Goal: Task Accomplishment & Management: Manage account settings

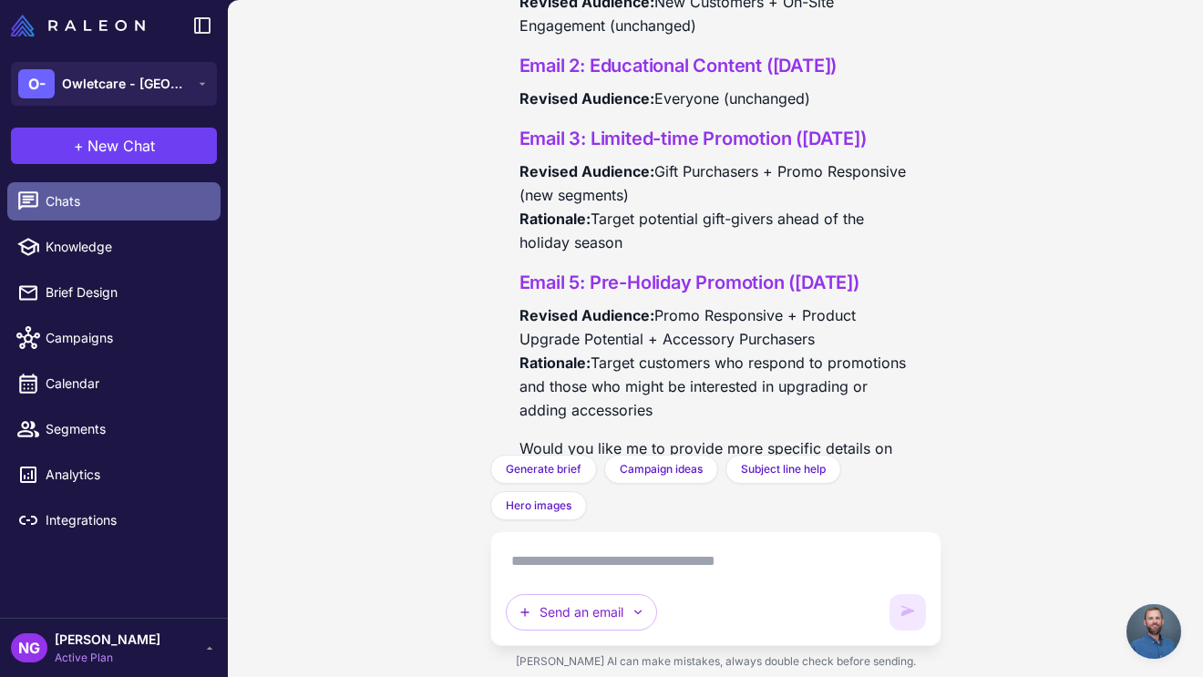
scroll to position [789, 0]
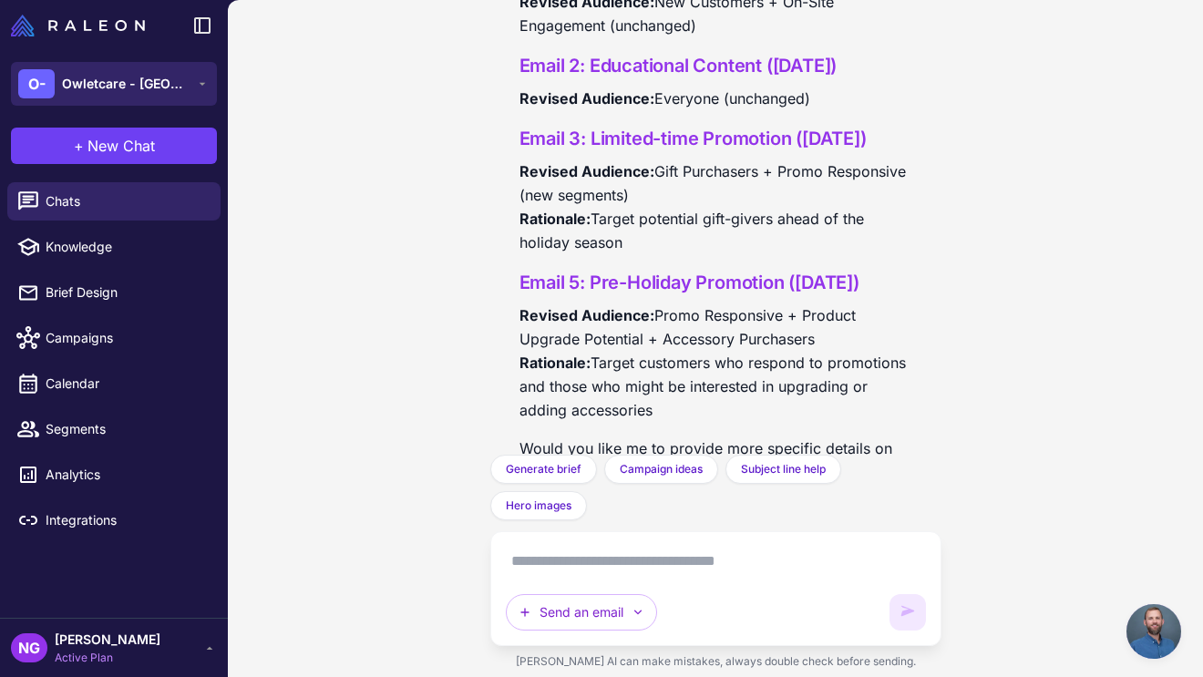
click at [138, 94] on div "O- Owletcare - [GEOGRAPHIC_DATA]" at bounding box center [103, 83] width 171 height 29
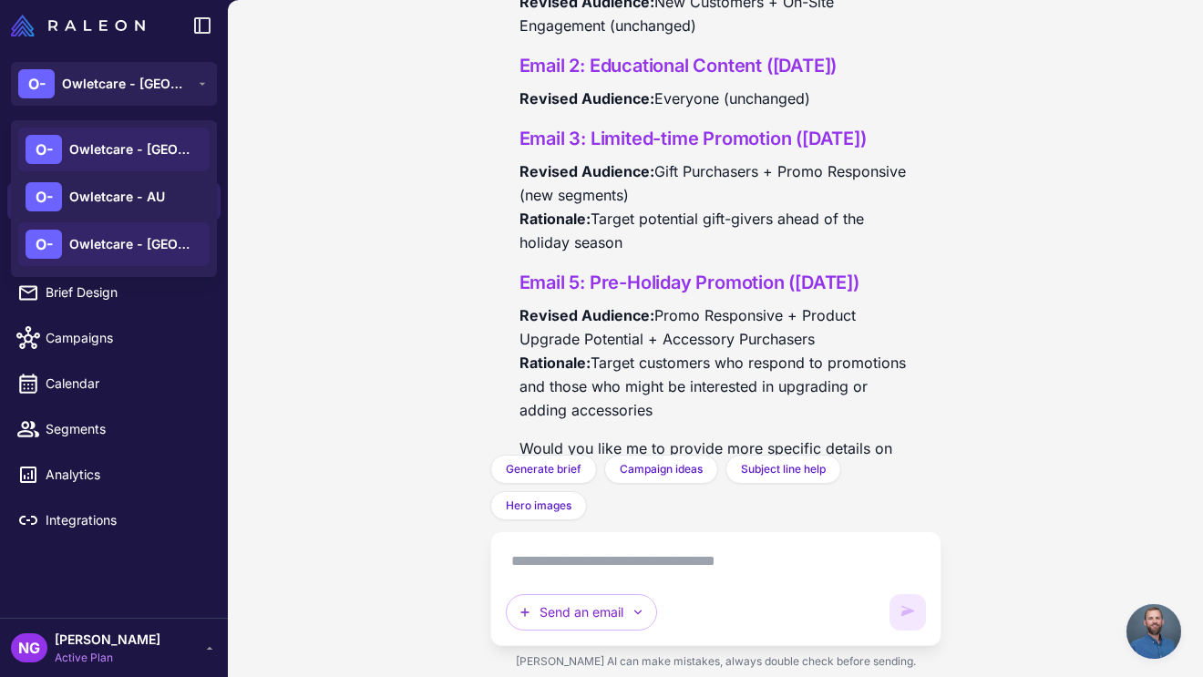
click at [143, 238] on span "Owletcare - [GEOGRAPHIC_DATA]" at bounding box center [133, 244] width 128 height 20
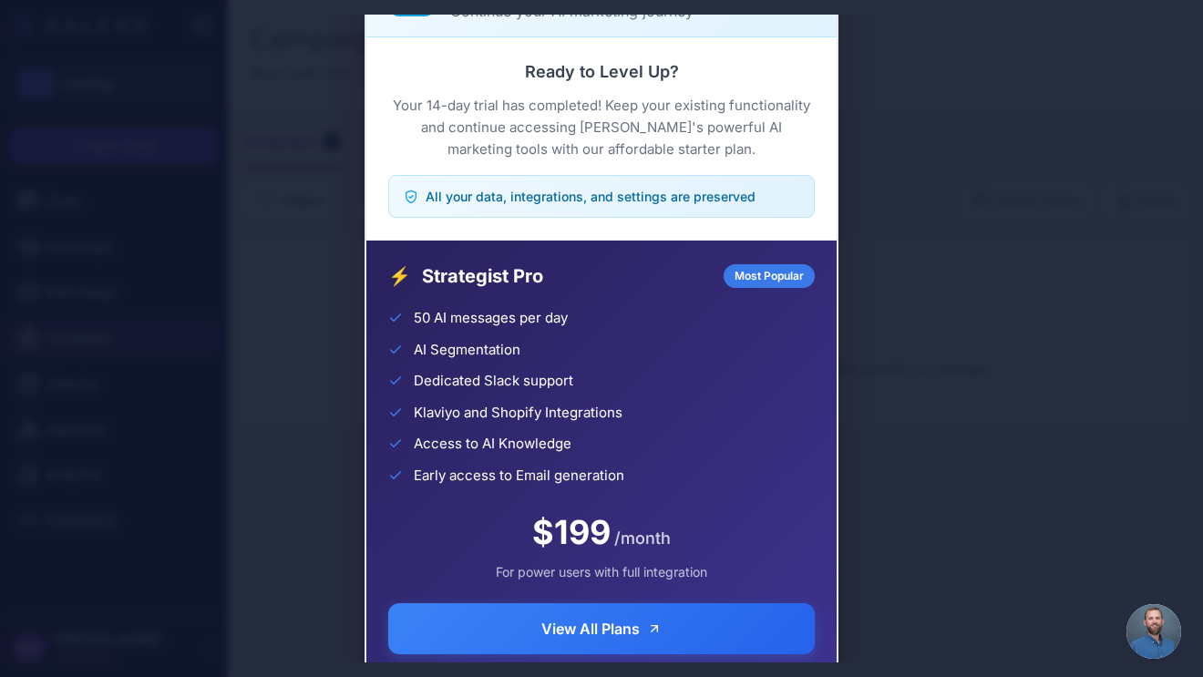
scroll to position [789, 0]
click at [948, 128] on div "Trial Complete Continue your AI marketing journey Ready to Level Up? Your 14-da…" at bounding box center [601, 339] width 1203 height 648
click at [279, 109] on div "Trial Complete Continue your AI marketing journey Ready to Level Up? Your 14-da…" at bounding box center [601, 339] width 1203 height 648
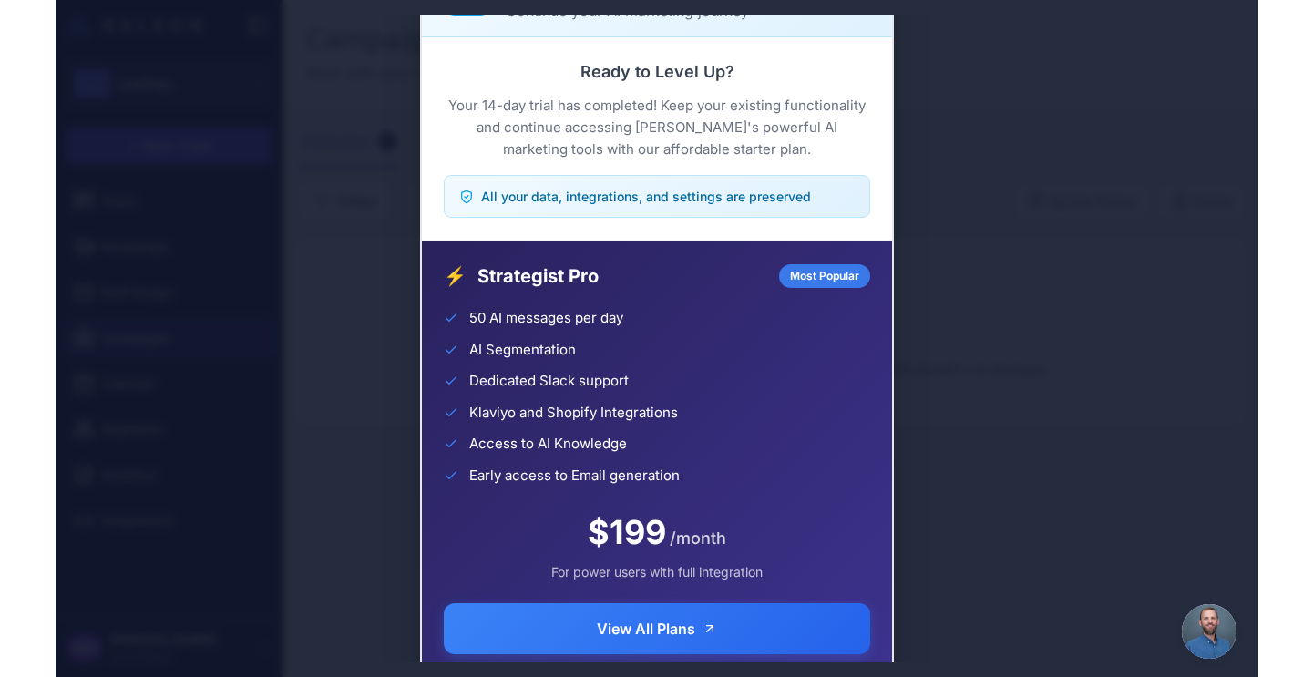
scroll to position [789, 0]
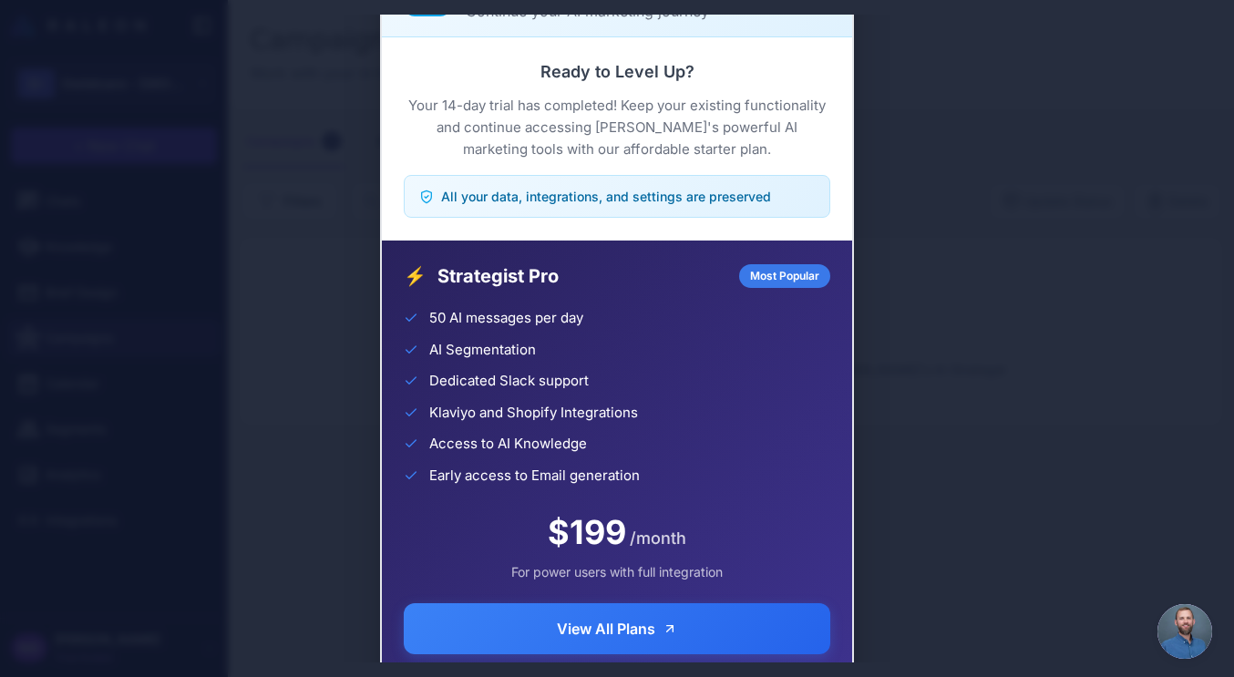
click at [593, 18] on p "Continue your AI marketing journey" at bounding box center [648, 11] width 364 height 22
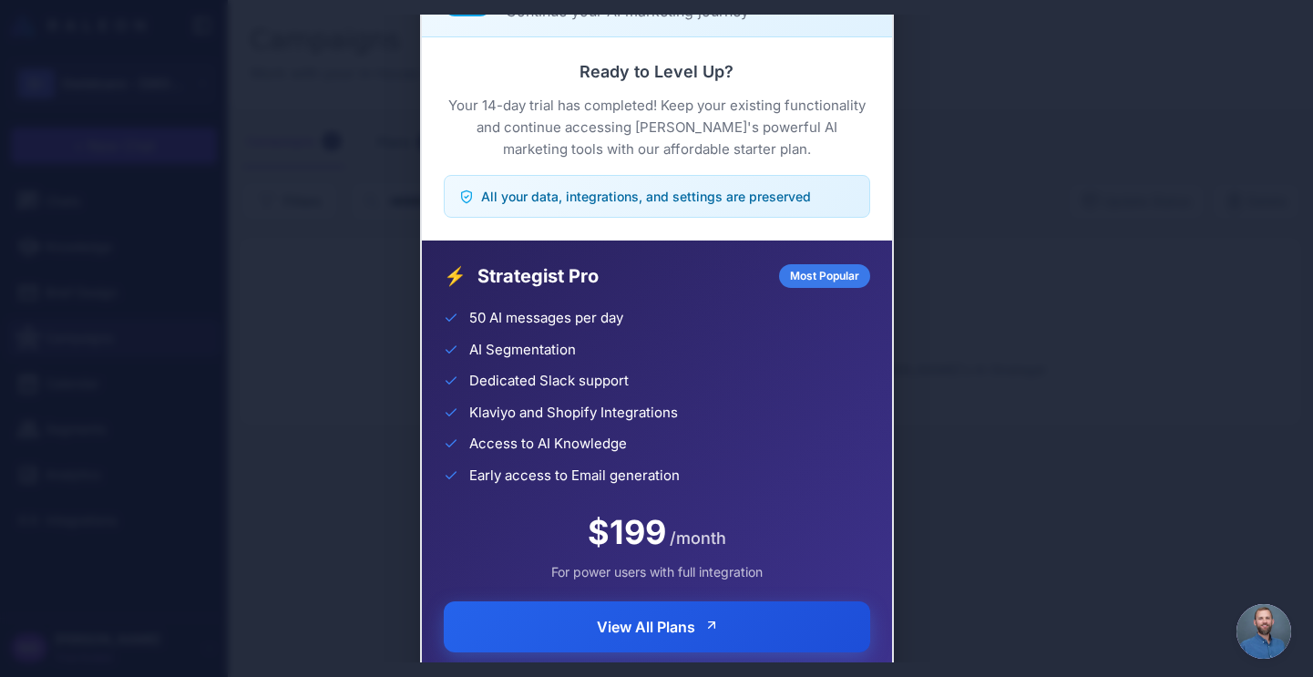
click at [737, 619] on button "View All Plans" at bounding box center [657, 626] width 426 height 51
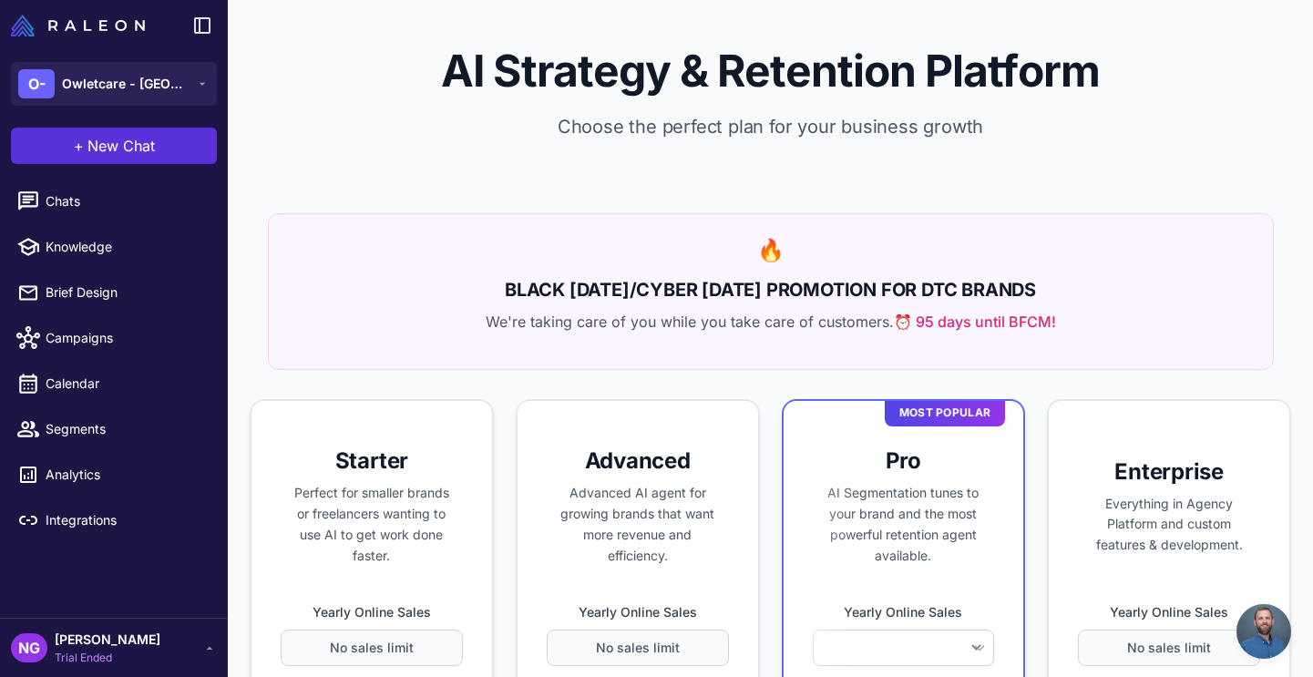
select select
click at [108, 159] on button "+ New Chat" at bounding box center [114, 146] width 206 height 36
